Goal: Task Accomplishment & Management: Manage account settings

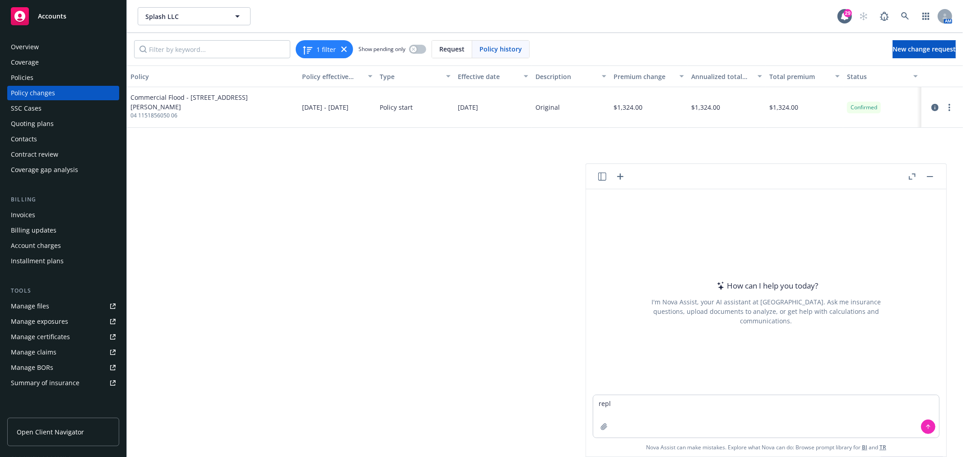
click at [41, 214] on div "Invoices" at bounding box center [63, 215] width 105 height 14
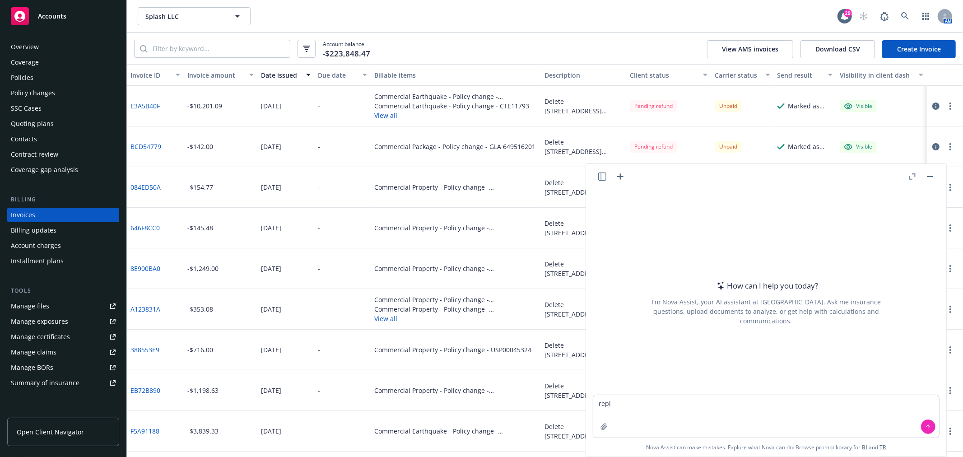
click at [926, 172] on button "button" at bounding box center [929, 176] width 11 height 11
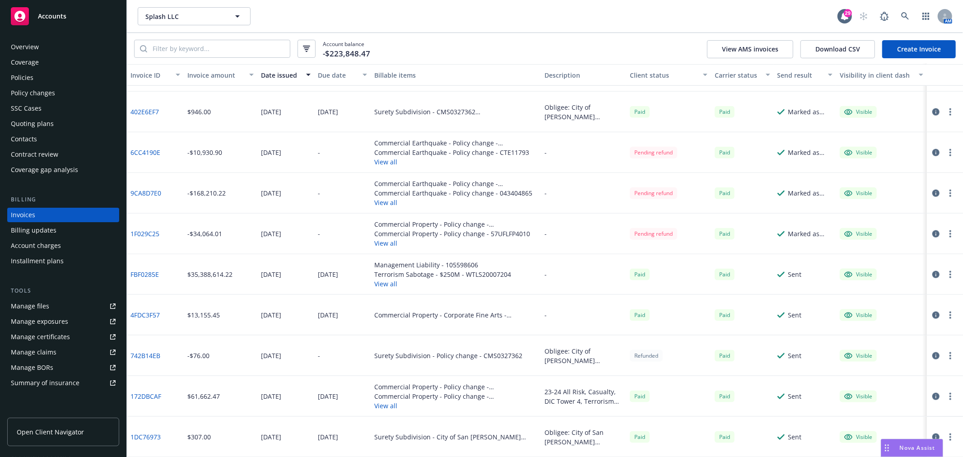
click at [75, 10] on div "Accounts" at bounding box center [63, 16] width 105 height 18
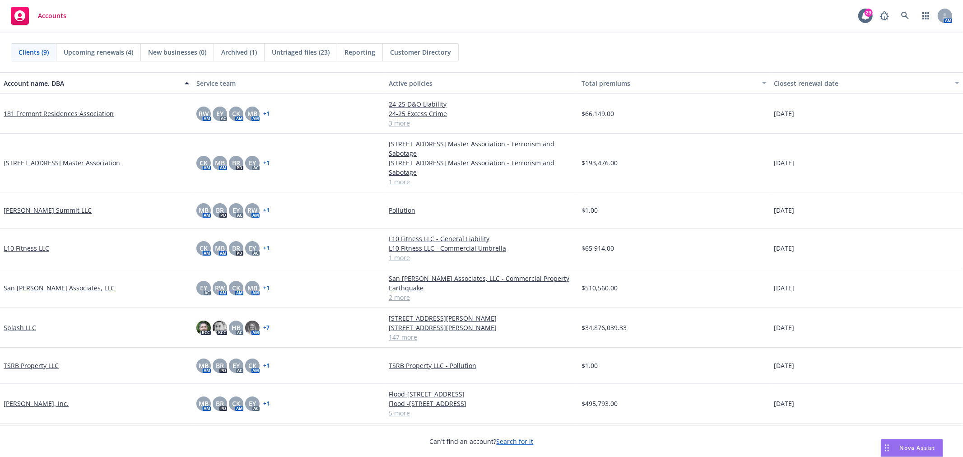
click at [358, 52] on span "Reporting" at bounding box center [359, 51] width 31 height 9
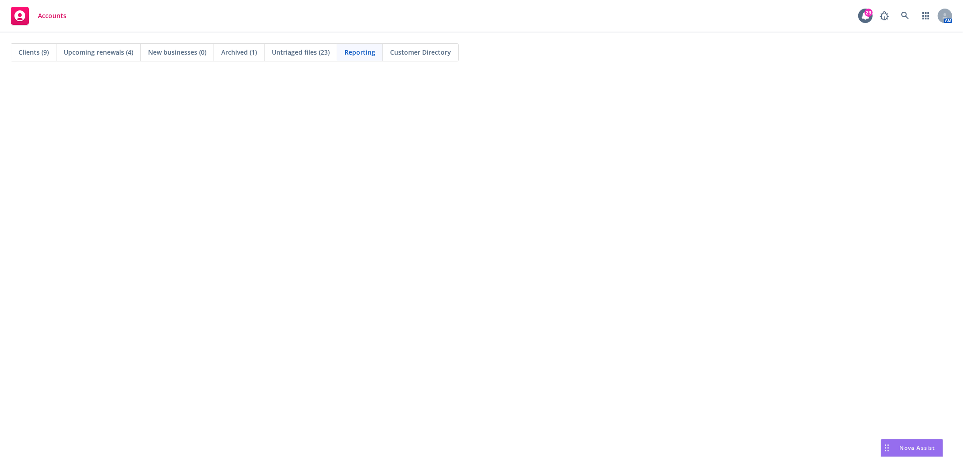
click at [295, 53] on span "Untriaged files (23)" at bounding box center [301, 51] width 58 height 9
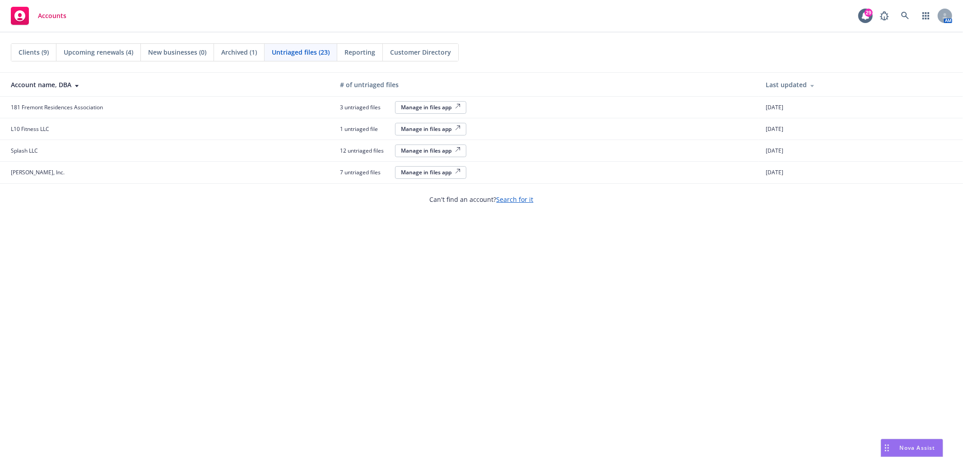
click at [320, 231] on div "Clients (9) Upcoming renewals (4) New businesses (0) Archived (1) Untriaged fil…" at bounding box center [481, 244] width 963 height 424
